Goal: Task Accomplishment & Management: Use online tool/utility

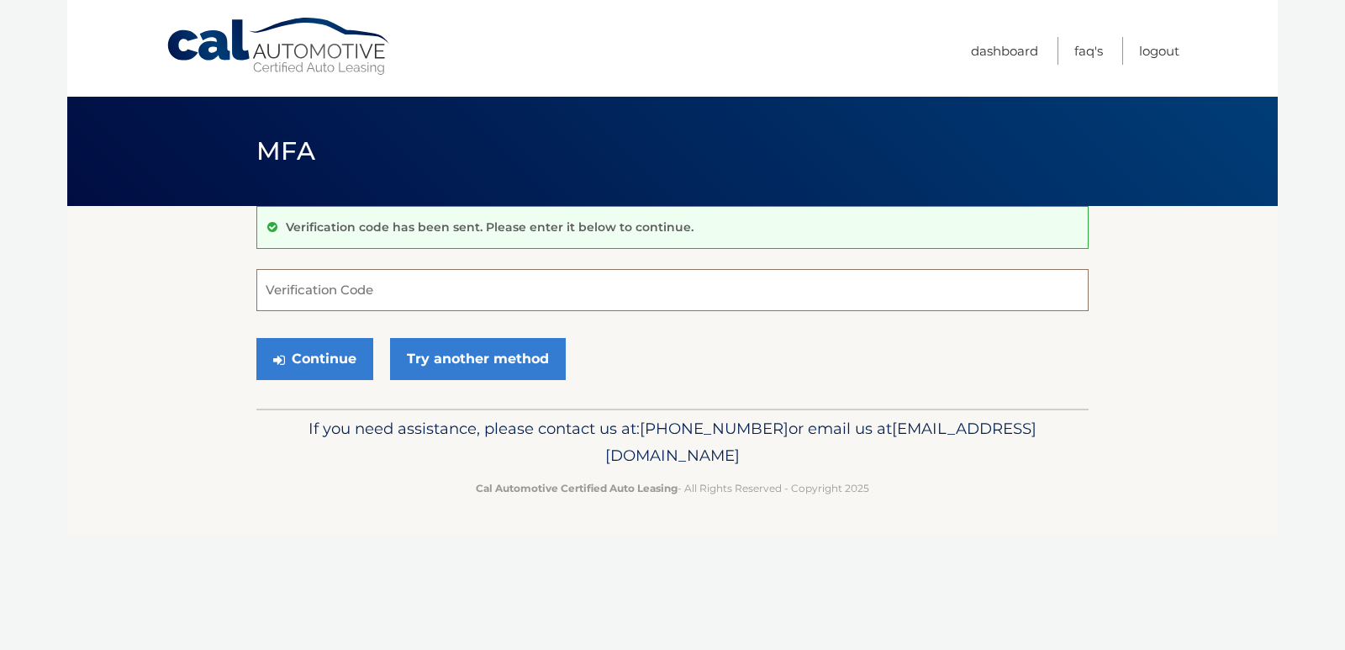
click at [377, 285] on input "Verification Code" at bounding box center [672, 290] width 832 height 42
type input "915612"
click at [326, 358] on button "Continue" at bounding box center [314, 359] width 117 height 42
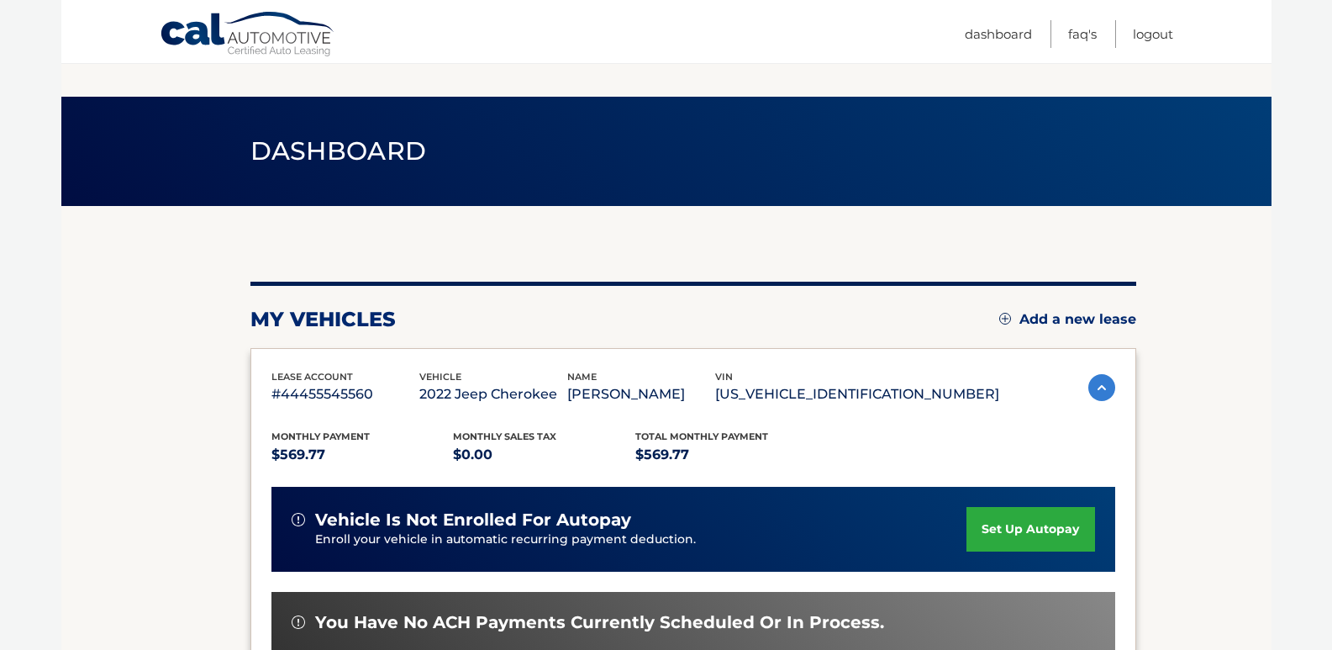
scroll to position [252, 0]
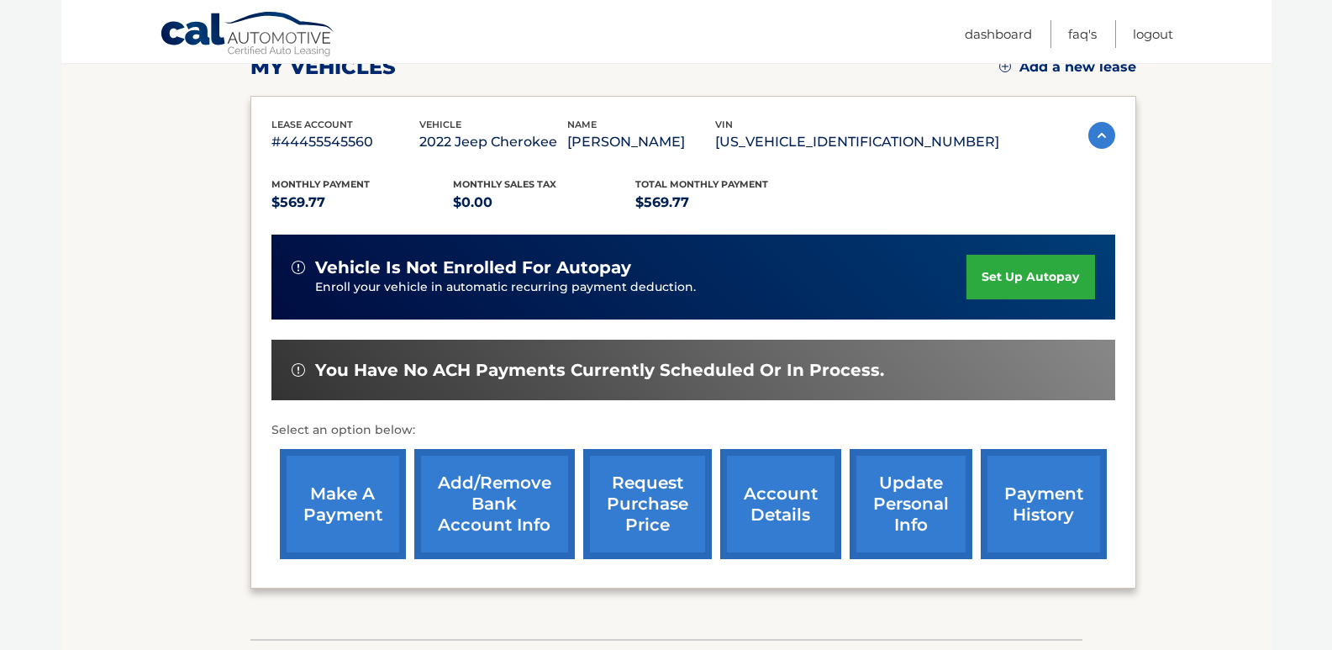
click at [353, 497] on link "make a payment" at bounding box center [343, 504] width 126 height 110
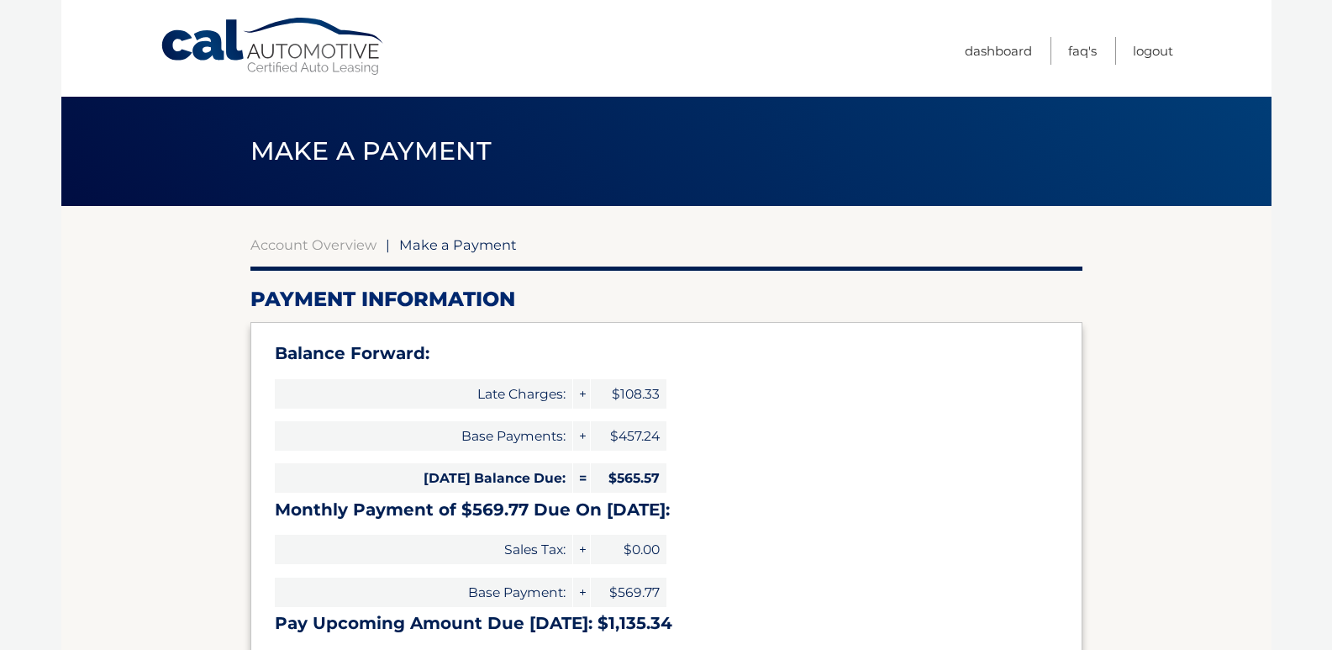
select select "ZDI0MjE0NGYtMWZmMy00YTQ2LWE5NWEtMTY1OGQxZDFiMGNh"
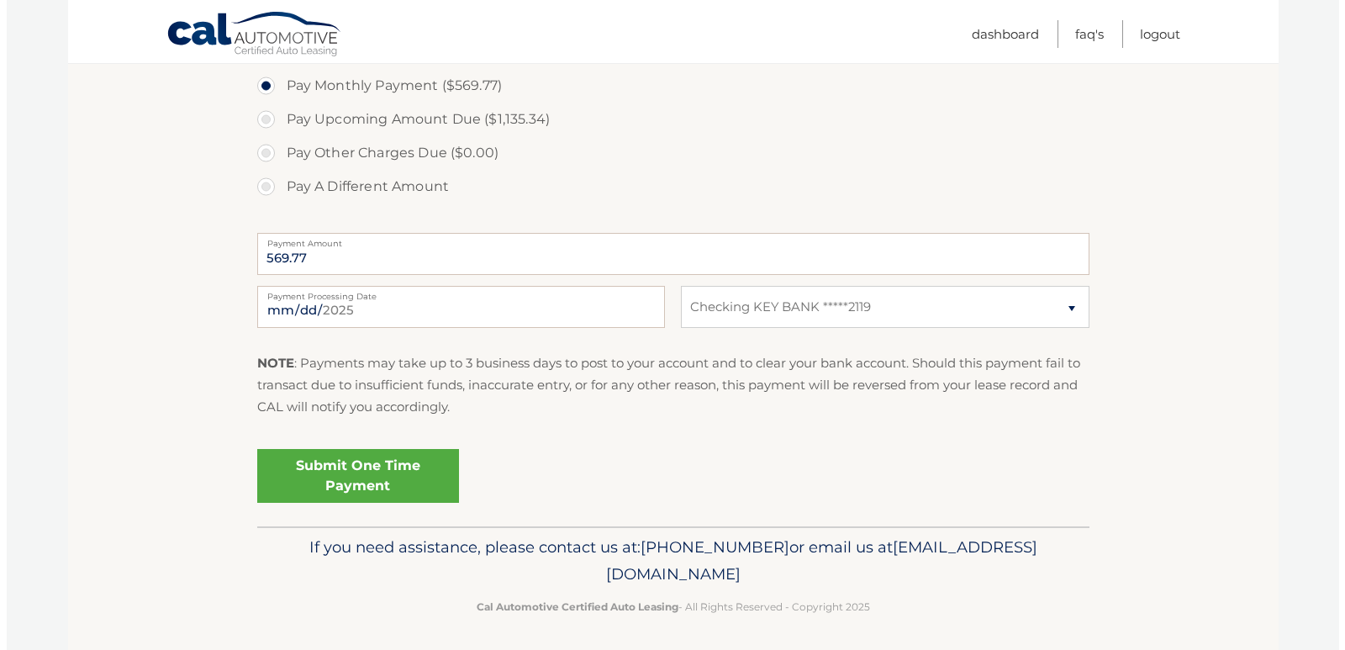
scroll to position [665, 0]
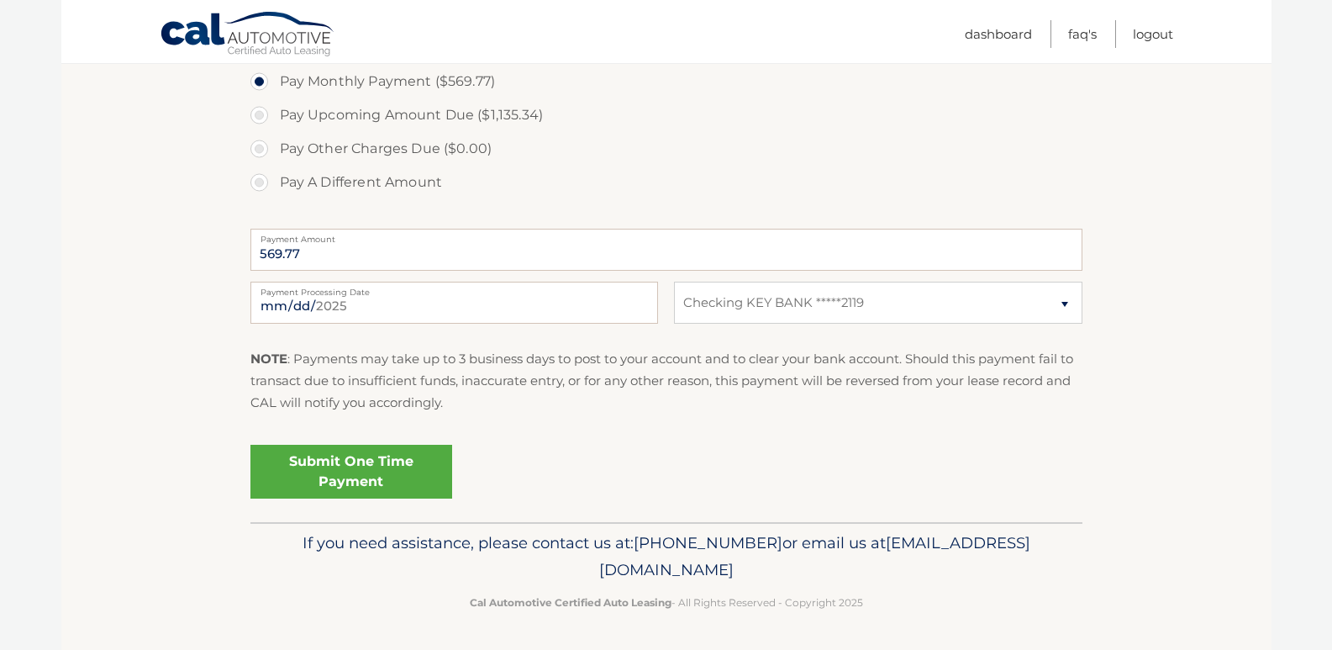
click at [391, 472] on link "Submit One Time Payment" at bounding box center [351, 472] width 202 height 54
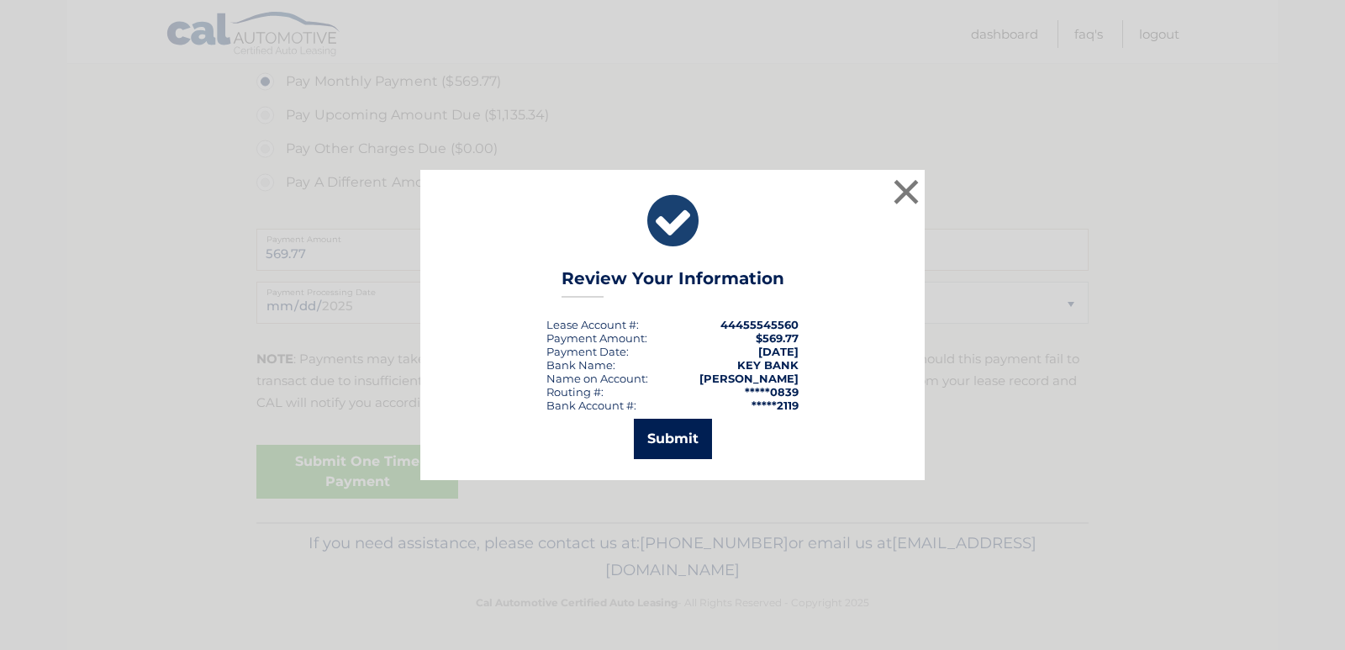
click at [666, 437] on button "Submit" at bounding box center [673, 439] width 78 height 40
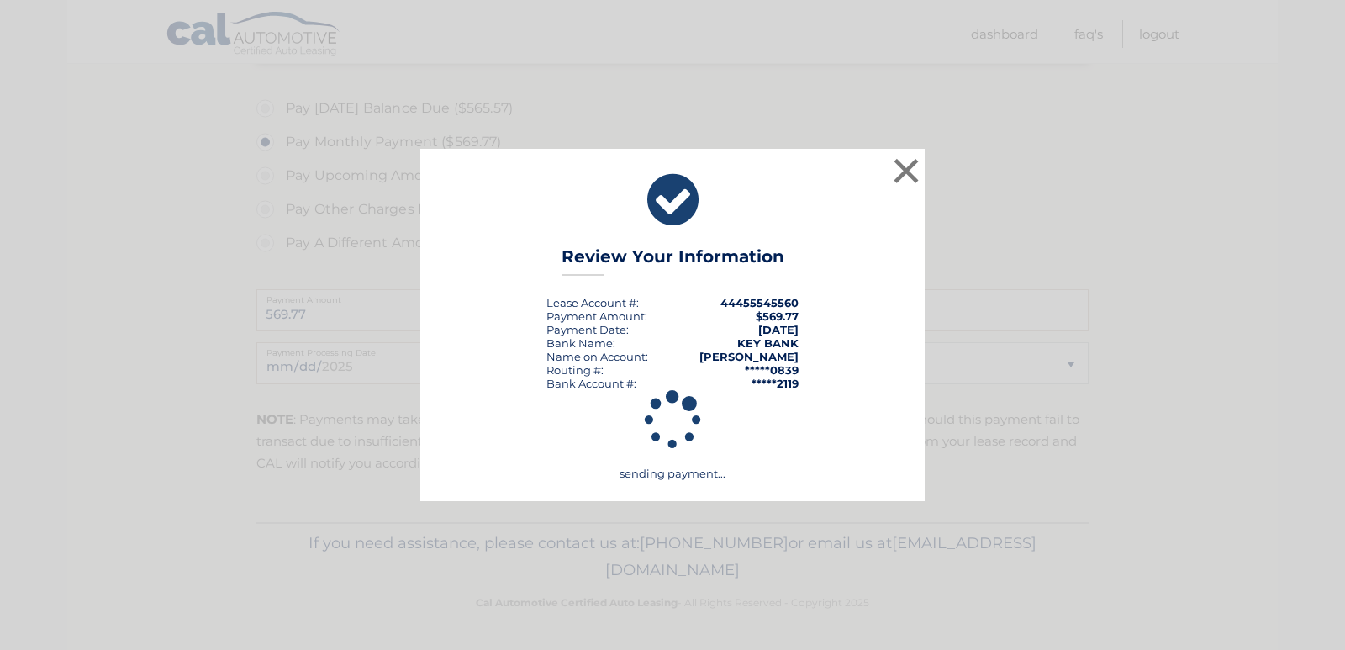
scroll to position [604, 0]
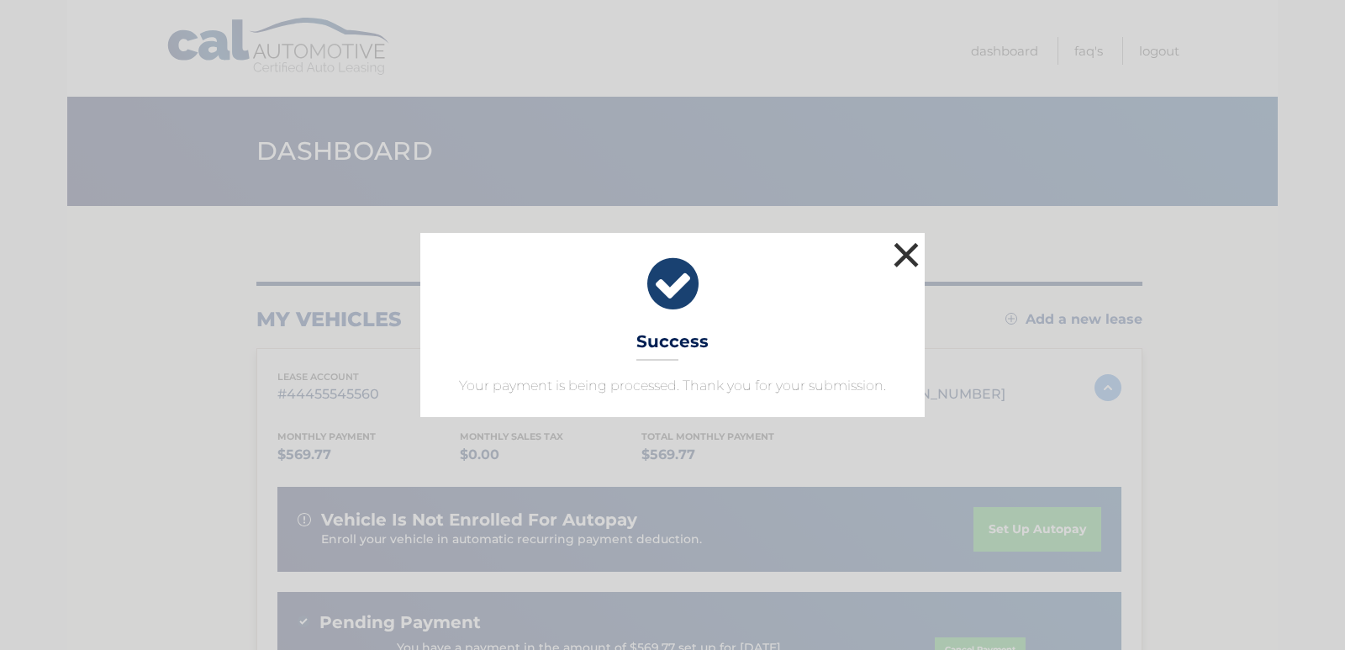
click at [904, 251] on button "×" at bounding box center [906, 255] width 34 height 34
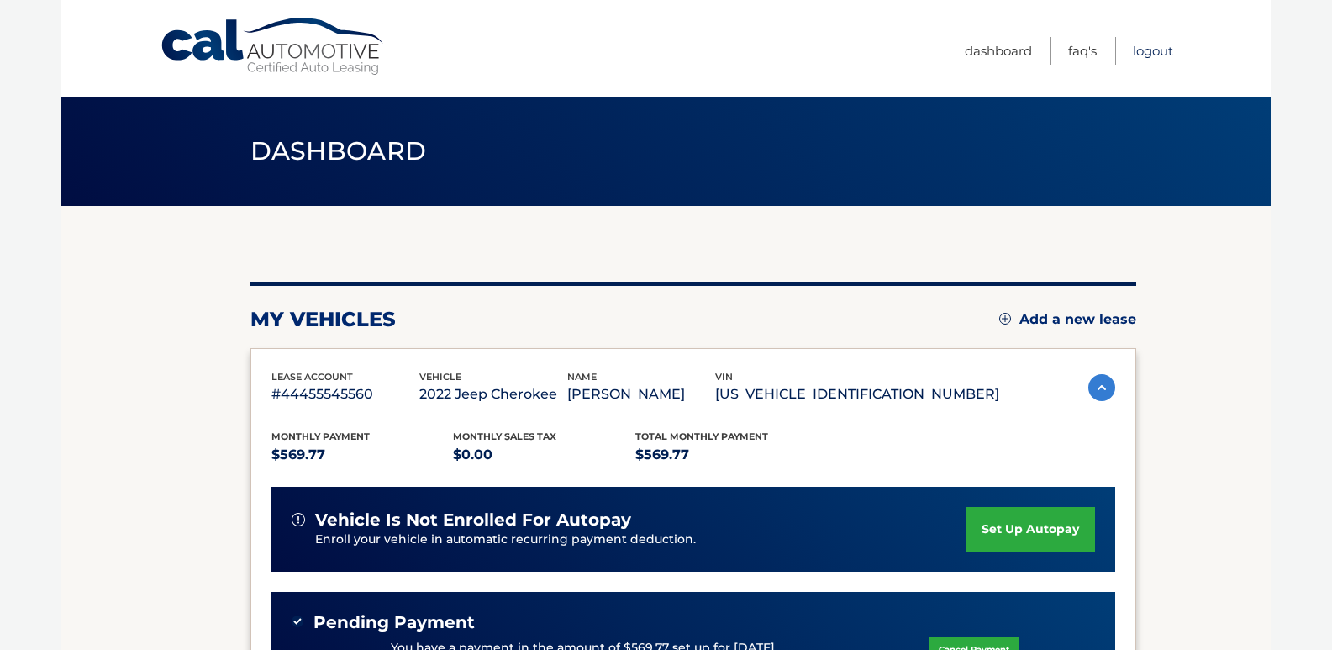
click at [1160, 55] on link "Logout" at bounding box center [1153, 51] width 40 height 28
